Goal: Information Seeking & Learning: Check status

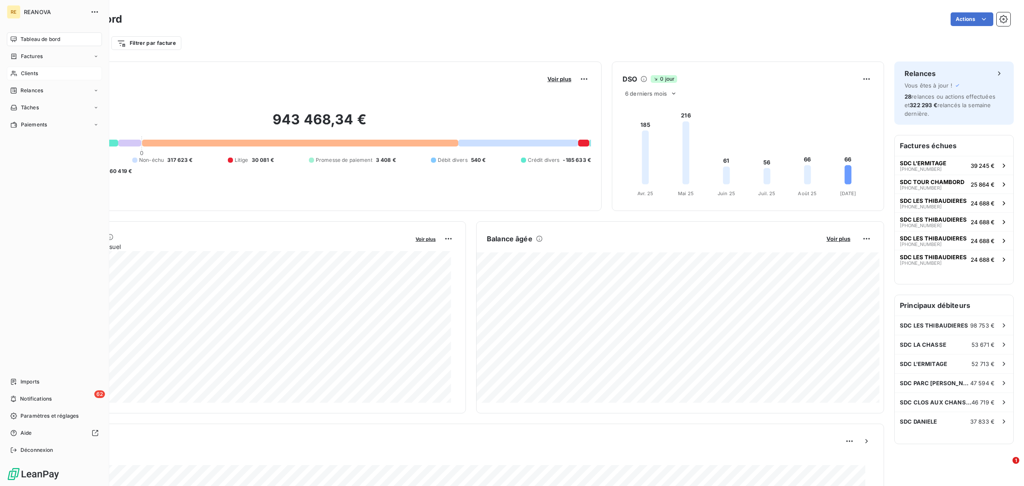
click at [51, 77] on div "Clients" at bounding box center [54, 74] width 95 height 14
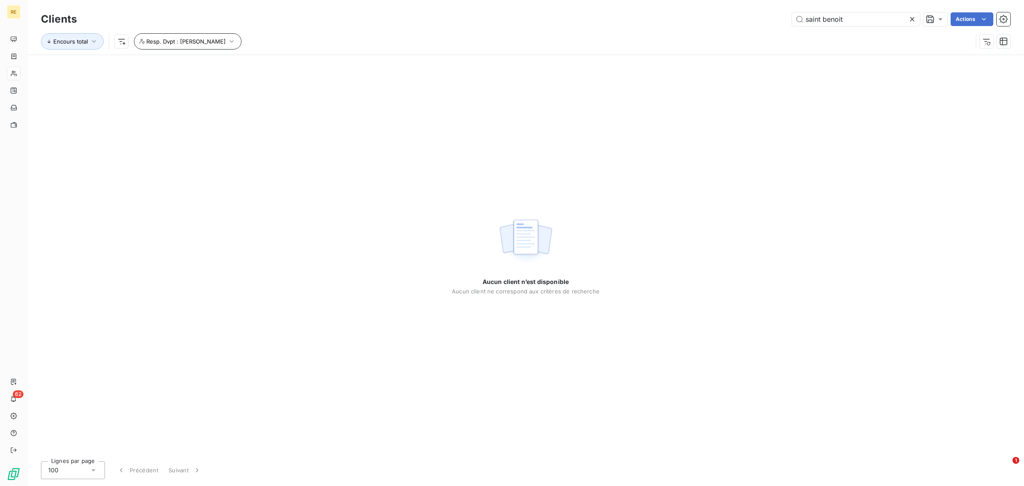
type input "saint benoit"
click at [215, 41] on button "Resp. Dvpt : [PERSON_NAME]" at bounding box center [188, 41] width 108 height 16
click at [340, 67] on button "button" at bounding box center [346, 64] width 14 height 14
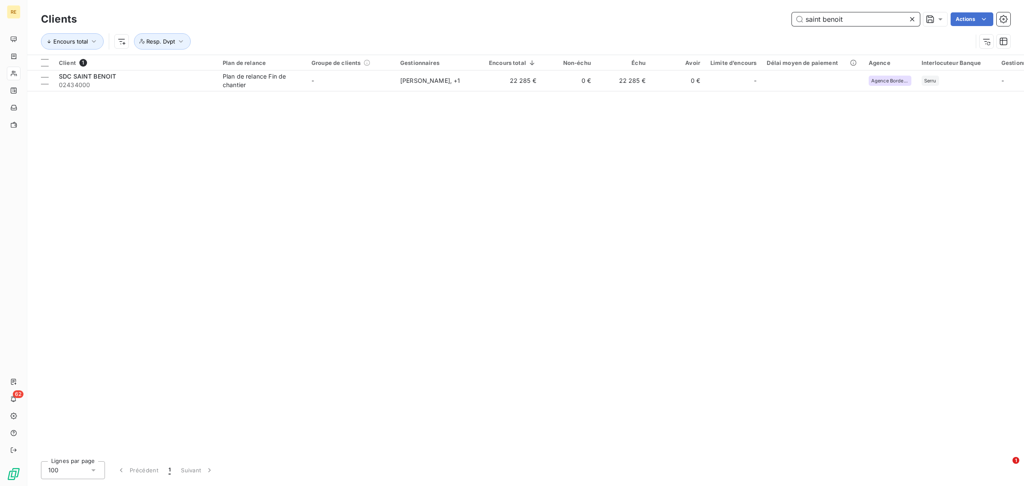
click at [865, 23] on input "saint benoit" at bounding box center [856, 19] width 128 height 14
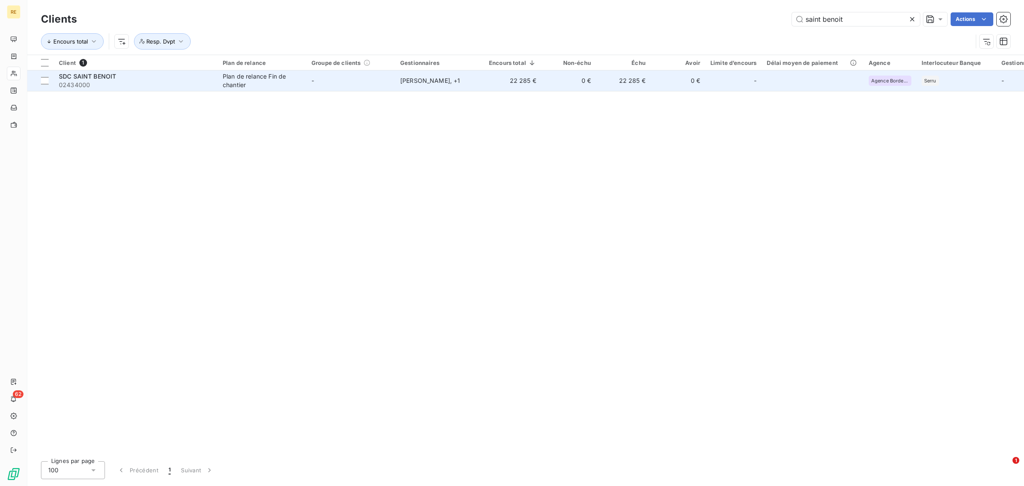
click at [233, 80] on div "Plan de relance Fin de chantier" at bounding box center [262, 80] width 79 height 17
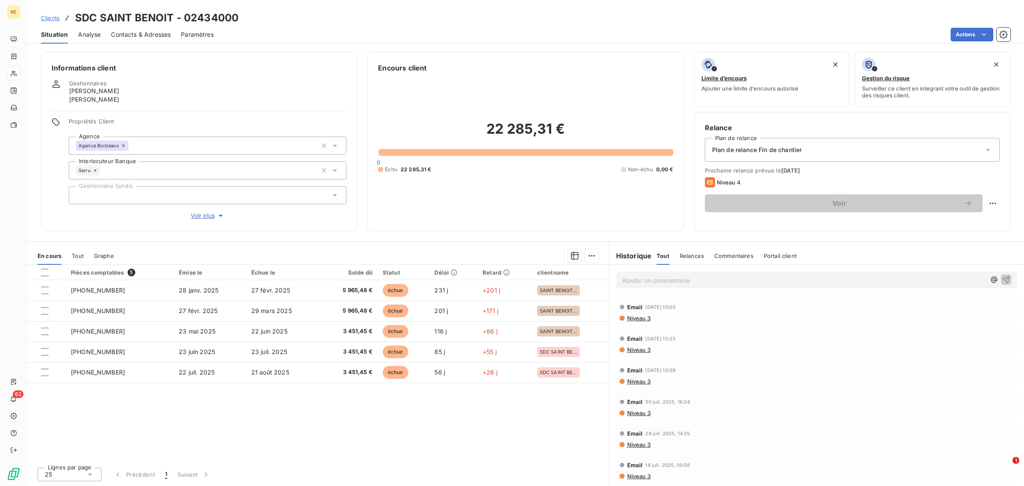
click at [675, 306] on span "[DATE] 10:03" at bounding box center [660, 306] width 30 height 5
click at [690, 291] on div "Ajouter un commentaire ﻿" at bounding box center [816, 280] width 415 height 30
click at [637, 317] on span "Niveau 3" at bounding box center [638, 317] width 24 height 7
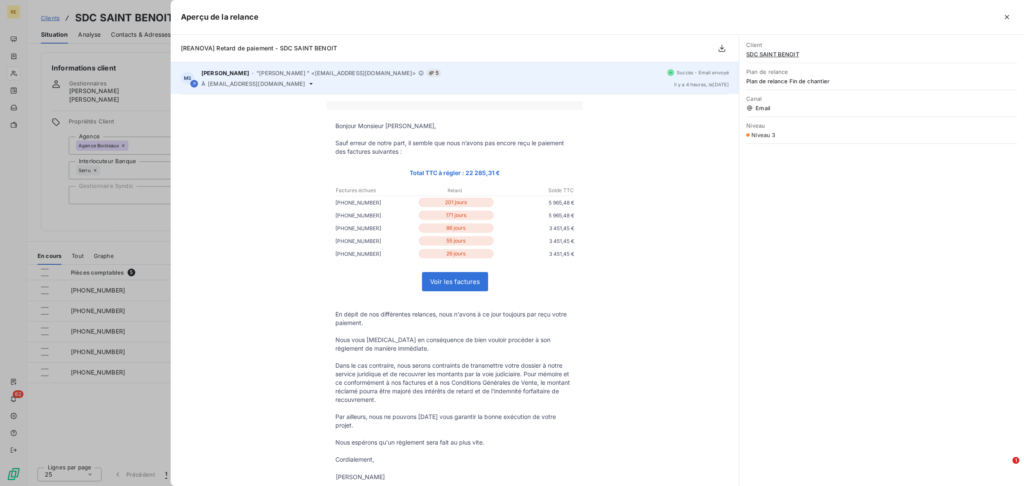
click at [243, 84] on span "[EMAIL_ADDRESS][DOMAIN_NAME]" at bounding box center [256, 83] width 97 height 7
click at [265, 84] on span "[EMAIL_ADDRESS][DOMAIN_NAME]" at bounding box center [256, 83] width 97 height 7
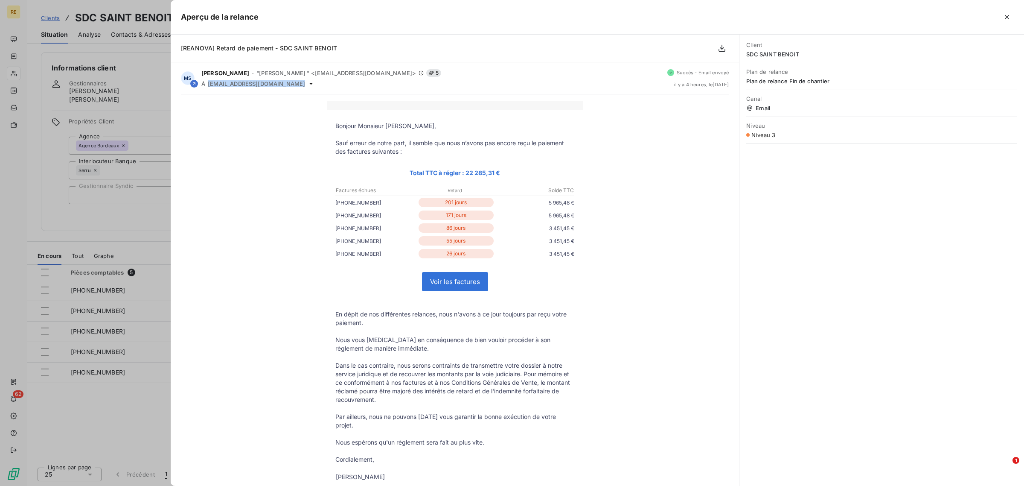
copy div "[EMAIL_ADDRESS][DOMAIN_NAME]"
drag, startPoint x: 768, startPoint y: 52, endPoint x: 770, endPoint y: 58, distance: 6.6
click at [768, 51] on span "SDC SAINT BENOIT" at bounding box center [881, 54] width 271 height 7
click at [756, 109] on span "Email" at bounding box center [881, 108] width 271 height 7
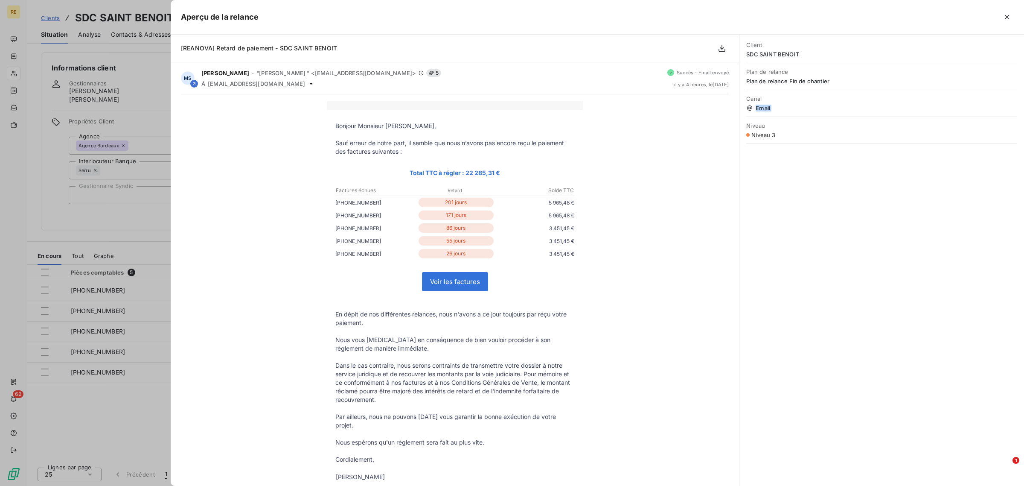
click at [756, 109] on span "Email" at bounding box center [881, 108] width 271 height 7
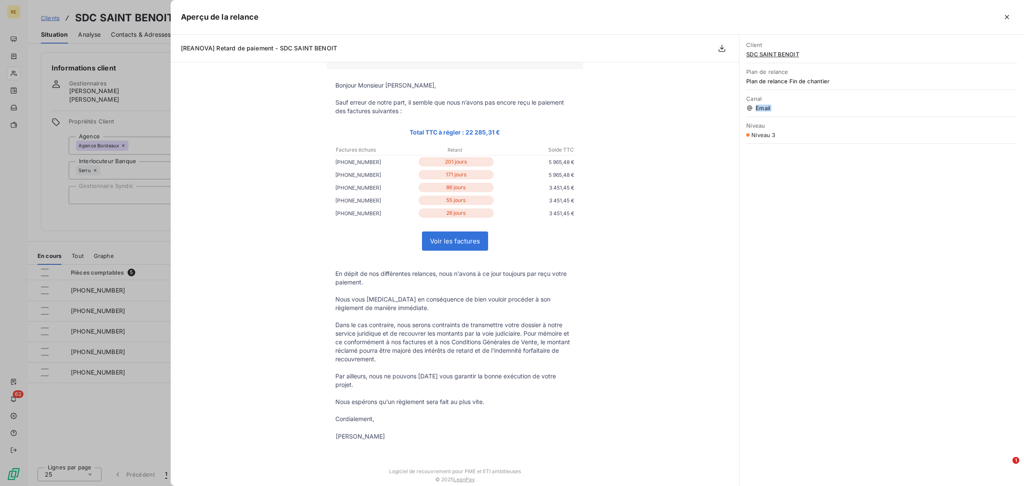
scroll to position [80, 0]
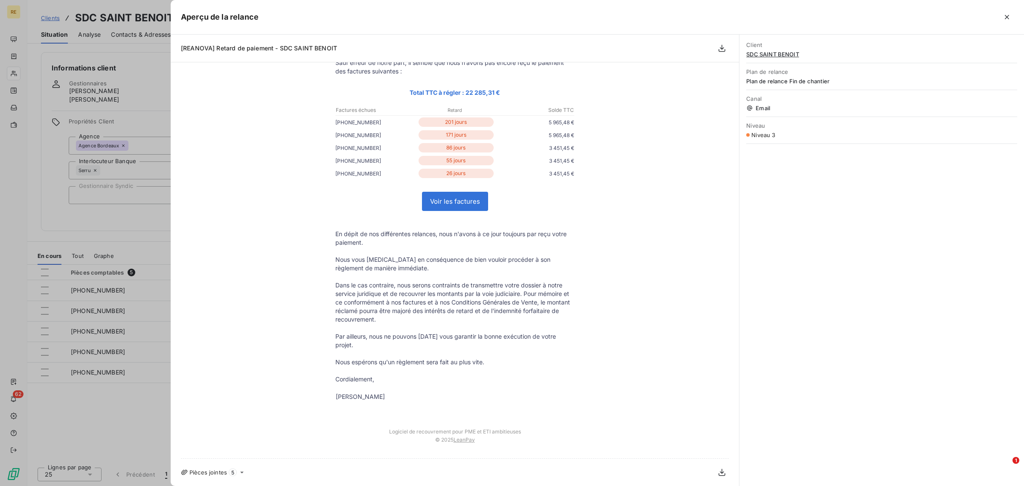
drag, startPoint x: 554, startPoint y: 333, endPoint x: 548, endPoint y: 349, distance: 16.7
click at [555, 335] on p "Par ailleurs, nous ne pouvons [DATE] vous garantir la bonne exécution de votre …" at bounding box center [454, 340] width 239 height 17
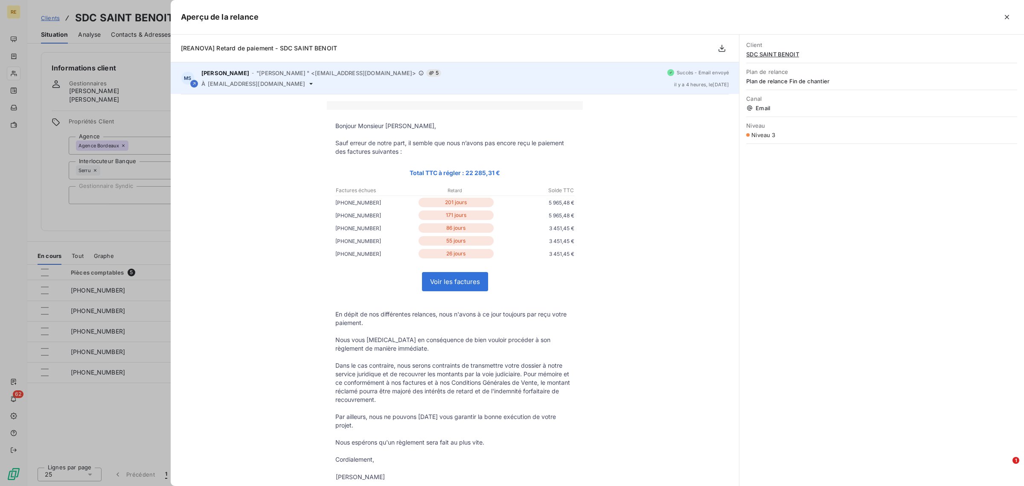
click at [707, 76] on div "Succès - Email envoyé il y a 4 heures , le [DATE]" at bounding box center [697, 78] width 61 height 18
click at [681, 80] on div "Succès - Email envoyé il y a 4 heures , le [DATE]" at bounding box center [697, 78] width 61 height 18
click at [429, 72] on icon at bounding box center [431, 73] width 5 height 4
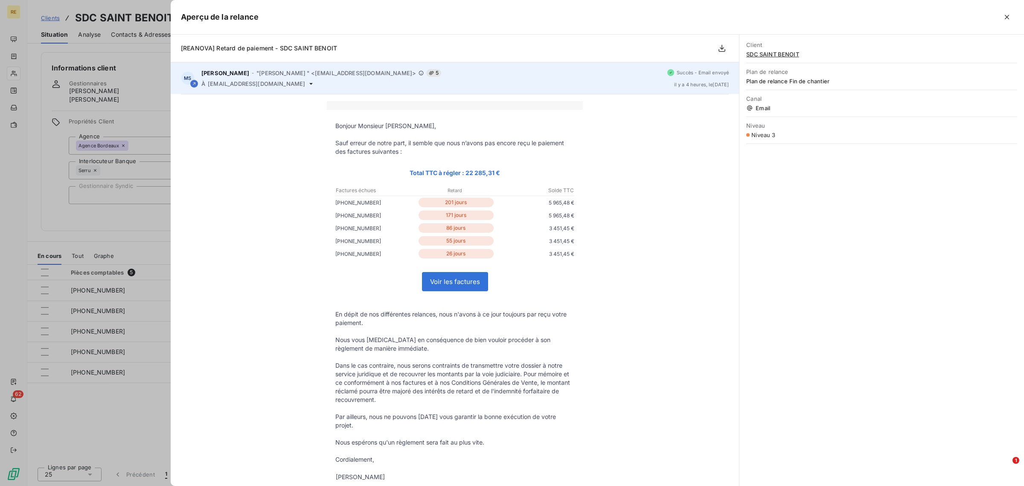
click at [358, 75] on span ""[PERSON_NAME] " <[EMAIL_ADDRESS][DOMAIN_NAME]>" at bounding box center [336, 73] width 160 height 7
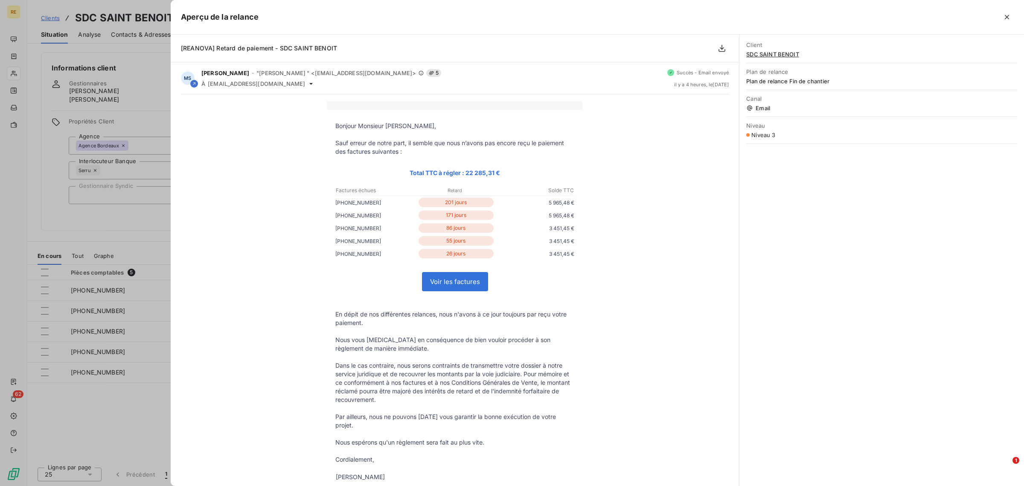
click at [283, 128] on div "Bonjour Monsieur [PERSON_NAME], Sauf erreur de notre part, il semble que nous n…" at bounding box center [455, 316] width 548 height 430
click at [322, 52] on span "[REANOVA] Retard de paiement - SDC SAINT BENOIT" at bounding box center [259, 47] width 156 height 7
copy div "[REANOVA] Retard de paiement - SDC SAINT BENOIT"
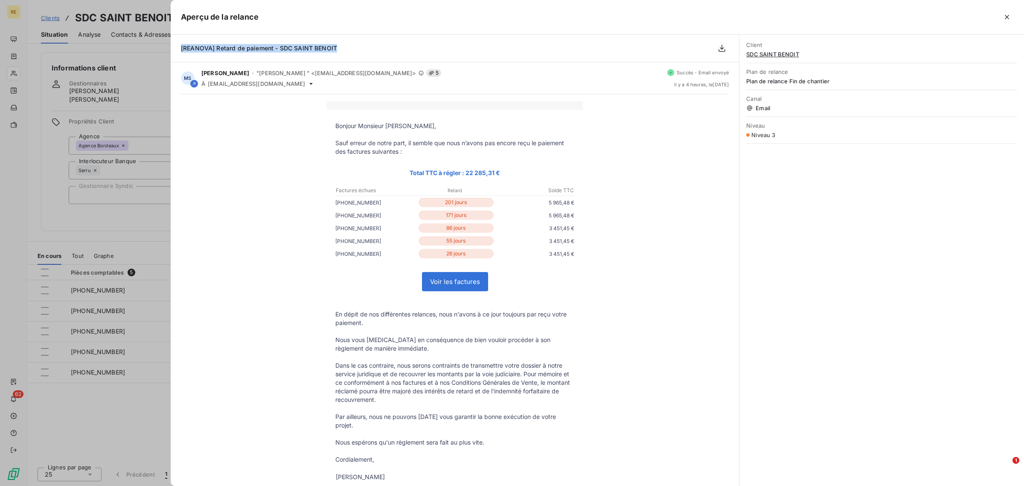
drag, startPoint x: 1007, startPoint y: 13, endPoint x: 1004, endPoint y: 20, distance: 7.3
click at [1007, 13] on icon "button" at bounding box center [1007, 17] width 9 height 9
